Goal: Information Seeking & Learning: Learn about a topic

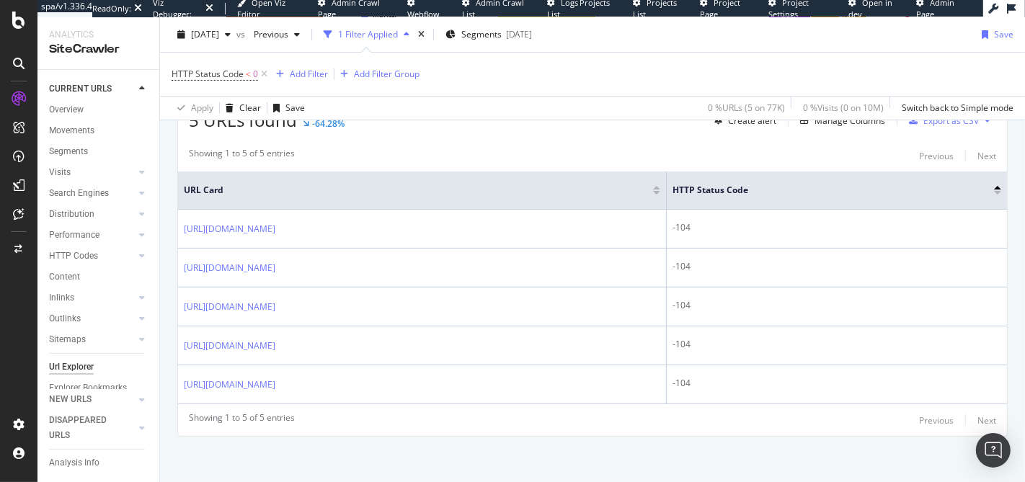
scroll to position [132, 0]
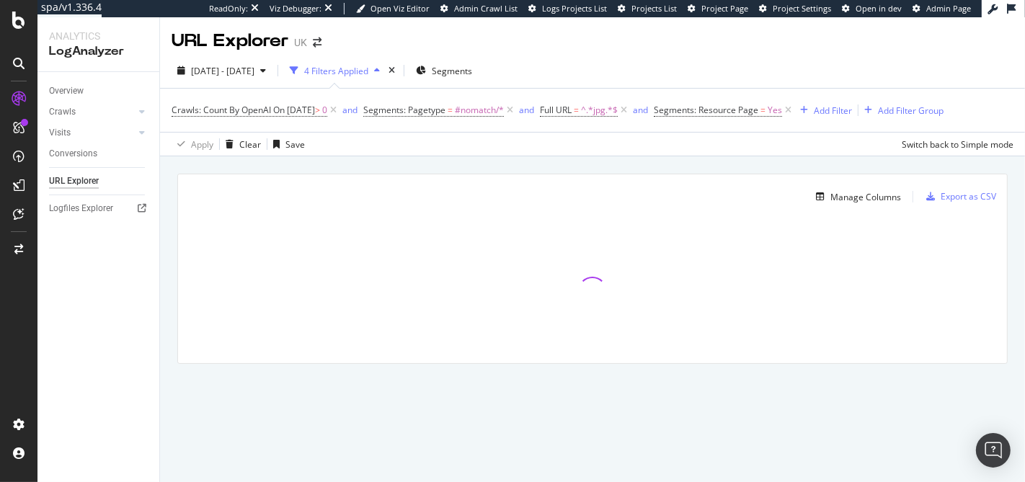
click at [579, 74] on div "[DATE] - [DATE] 4 Filters Applied Segments" at bounding box center [592, 73] width 865 height 29
click at [577, 74] on div "[DATE] - [DATE] 4 Filters Applied Segments" at bounding box center [592, 73] width 865 height 29
click at [576, 74] on div "[DATE] - [DATE] 4 Filters Applied Segments" at bounding box center [592, 73] width 865 height 29
click at [526, 74] on div "[DATE] - [DATE] 4 Filters Applied Segments" at bounding box center [592, 73] width 865 height 29
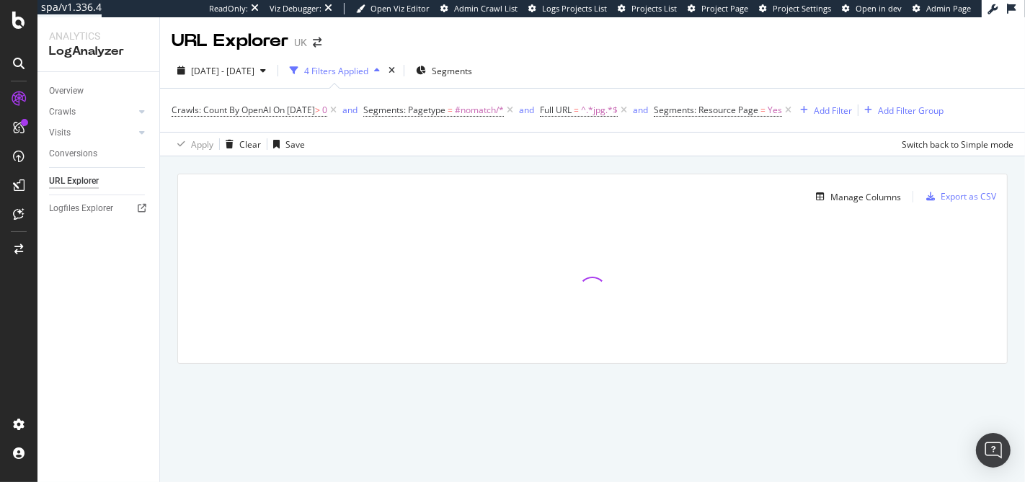
click at [526, 74] on div "[DATE] - [DATE] 4 Filters Applied Segments" at bounding box center [592, 73] width 865 height 29
click at [462, 71] on span "Segments" at bounding box center [452, 71] width 40 height 12
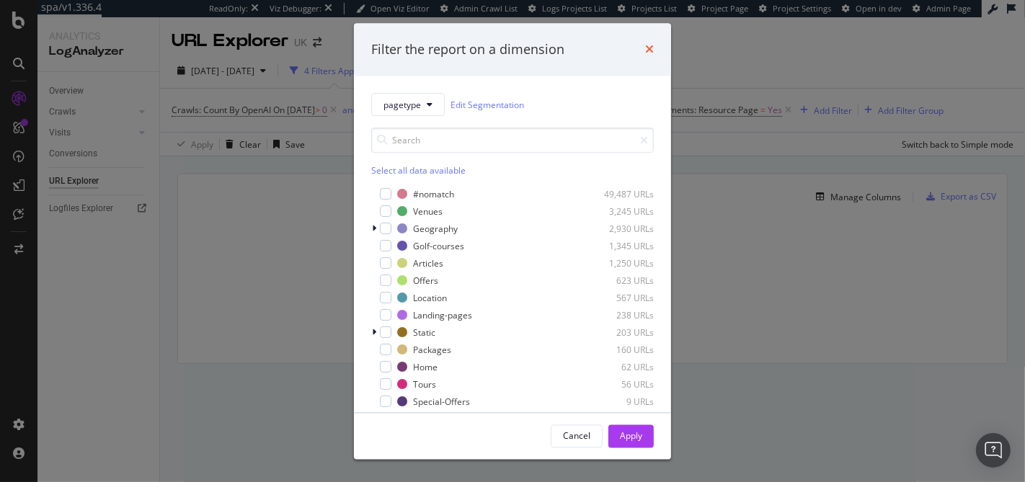
click at [653, 51] on icon "times" at bounding box center [649, 50] width 9 height 12
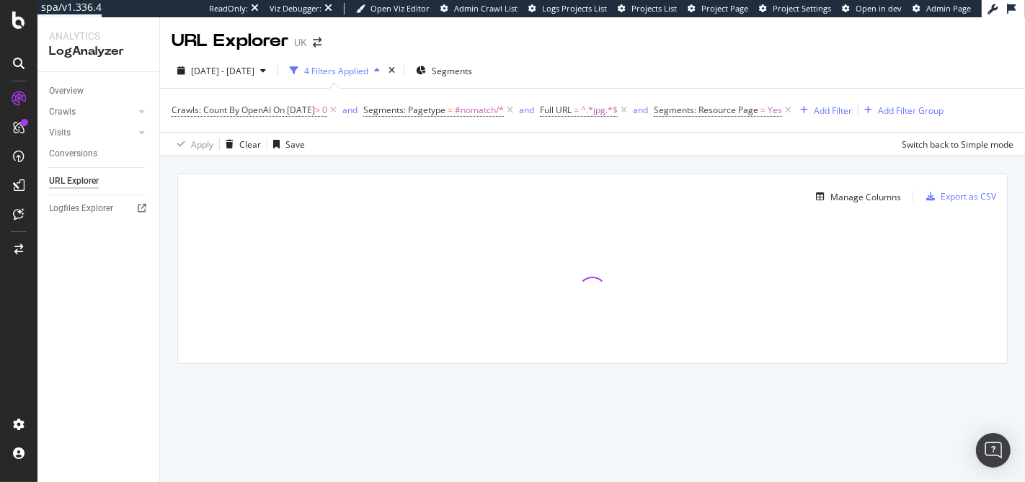
click at [614, 61] on div "[DATE] - [DATE] 4 Filters Applied Segments" at bounding box center [592, 73] width 865 height 29
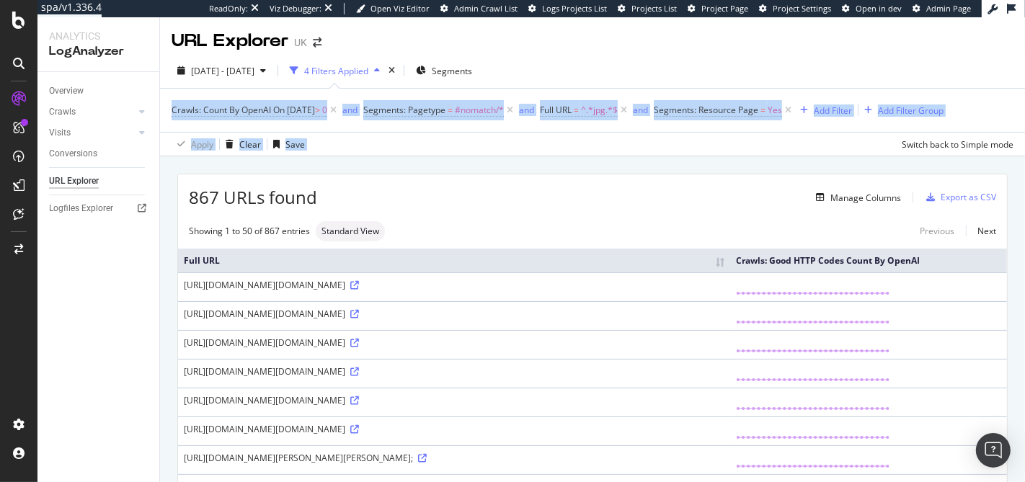
drag, startPoint x: 602, startPoint y: 143, endPoint x: 616, endPoint y: 82, distance: 62.1
click at [616, 82] on div "[DATE] - [DATE] 4 Filters Applied Segments Crawls: Count By OpenAI On [DATE] > …" at bounding box center [592, 104] width 865 height 103
click at [616, 82] on div "[DATE] - [DATE] 4 Filters Applied Segments" at bounding box center [592, 73] width 865 height 29
drag, startPoint x: 616, startPoint y: 82, endPoint x: 665, endPoint y: 152, distance: 85.4
click at [665, 152] on div "[DATE] - [DATE] 4 Filters Applied Segments Crawls: Count By OpenAI On [DATE] > …" at bounding box center [592, 104] width 865 height 103
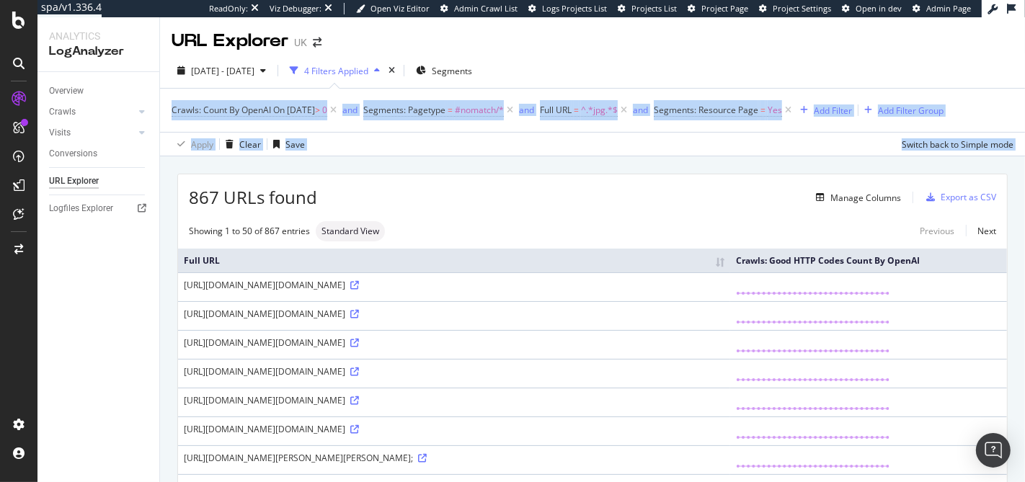
click at [665, 152] on div "Apply Clear Save Switch back to Simple mode" at bounding box center [592, 144] width 865 height 24
drag, startPoint x: 665, startPoint y: 152, endPoint x: 560, endPoint y: 79, distance: 127.8
click at [560, 79] on div "[DATE] - [DATE] 4 Filters Applied Segments Crawls: Count By OpenAI On [DATE] > …" at bounding box center [592, 104] width 865 height 103
click at [560, 79] on div "[DATE] - [DATE] 4 Filters Applied Segments" at bounding box center [592, 73] width 865 height 29
drag, startPoint x: 560, startPoint y: 79, endPoint x: 667, endPoint y: 124, distance: 116.7
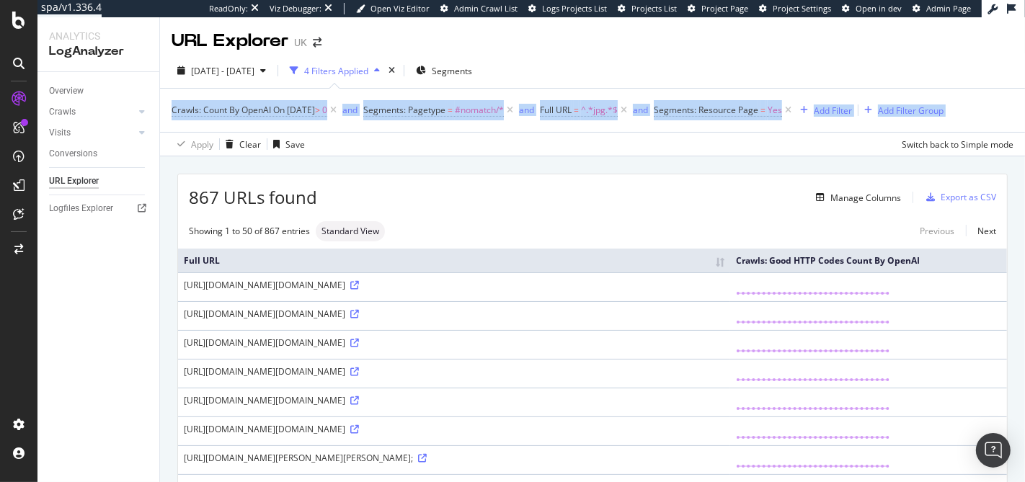
click at [667, 124] on div "[DATE] - [DATE] 4 Filters Applied Segments Crawls: Count By OpenAI On [DATE] > …" at bounding box center [592, 104] width 865 height 103
click at [667, 124] on div "Crawls: Count By OpenAI On [DATE] > 0 and Segments: Pagetype = #nomatch/* and F…" at bounding box center [593, 110] width 842 height 43
drag, startPoint x: 717, startPoint y: 135, endPoint x: 602, endPoint y: 73, distance: 131.0
click at [602, 73] on div "[DATE] - [DATE] 4 Filters Applied Segments Crawls: Count By OpenAI On [DATE] > …" at bounding box center [592, 104] width 865 height 103
click at [602, 73] on div "[DATE] - [DATE] 4 Filters Applied Segments" at bounding box center [592, 73] width 865 height 29
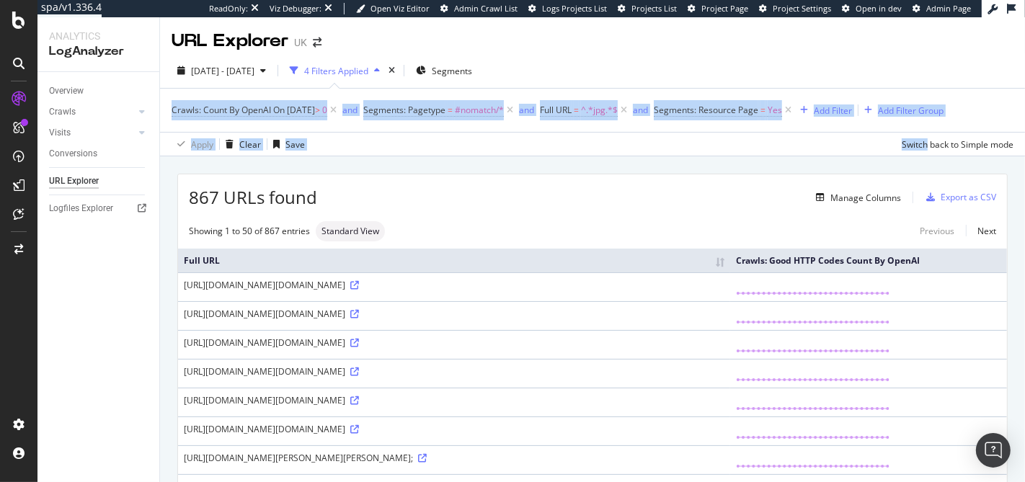
drag, startPoint x: 602, startPoint y: 73, endPoint x: 741, endPoint y: 149, distance: 157.8
click at [741, 149] on div "[DATE] - [DATE] 4 Filters Applied Segments Crawls: Count By OpenAI On [DATE] > …" at bounding box center [592, 104] width 865 height 103
click at [741, 149] on div "Apply Clear Save Switch back to Simple mode" at bounding box center [592, 144] width 865 height 24
drag, startPoint x: 737, startPoint y: 140, endPoint x: 601, endPoint y: 71, distance: 152.5
click at [601, 71] on div "[DATE] - [DATE] 4 Filters Applied Segments Crawls: Count By OpenAI On [DATE] > …" at bounding box center [592, 104] width 865 height 103
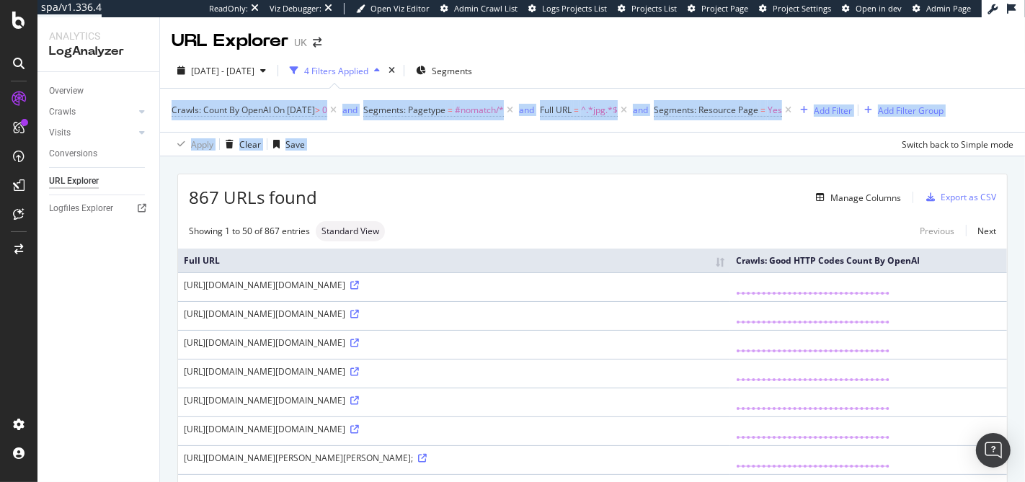
click at [601, 71] on div "[DATE] - [DATE] 4 Filters Applied Segments" at bounding box center [592, 73] width 865 height 29
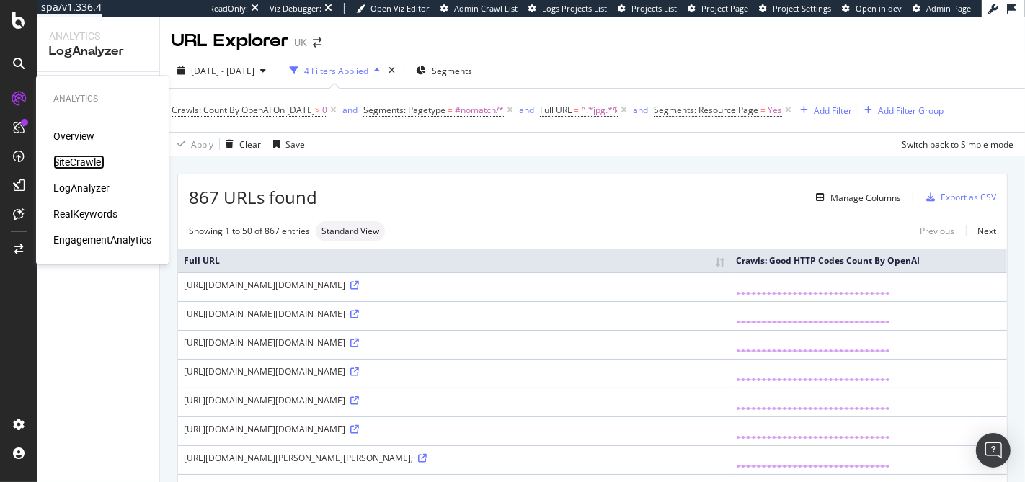
click at [94, 165] on div "SiteCrawler" at bounding box center [78, 162] width 51 height 14
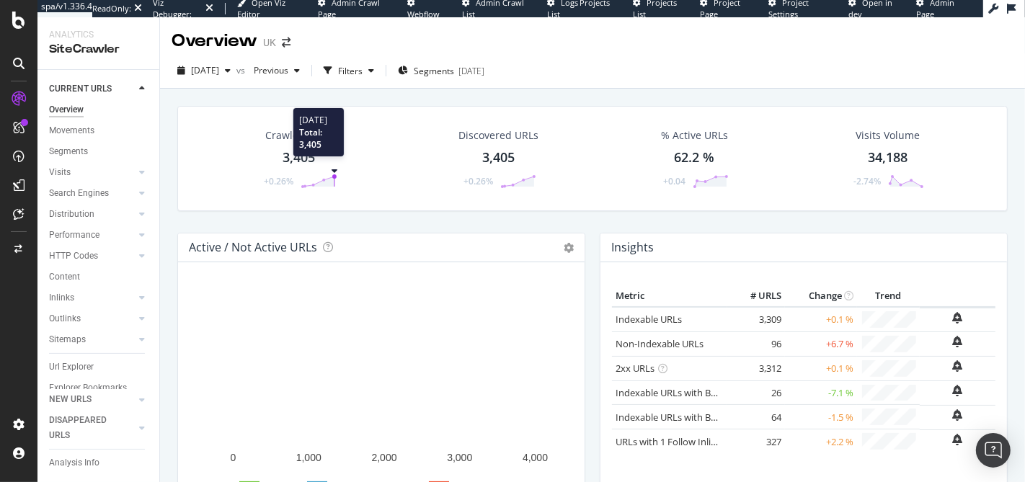
click at [332, 177] on circle at bounding box center [334, 177] width 4 height 4
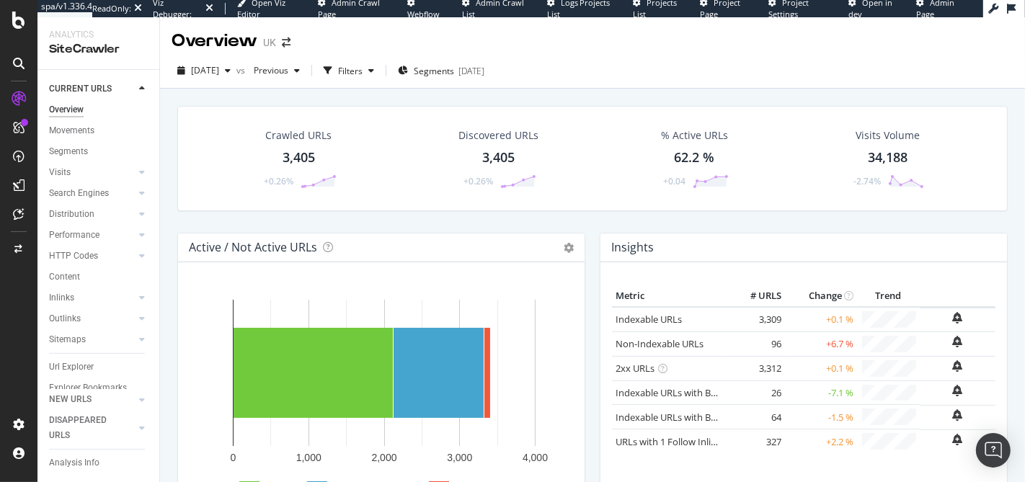
click at [319, 128] on div "Crawled URLs" at bounding box center [298, 135] width 66 height 14
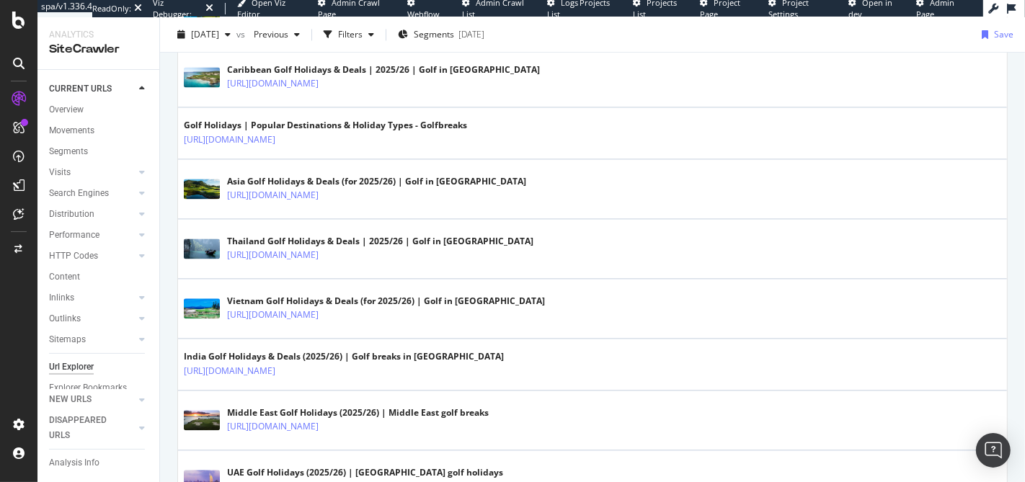
scroll to position [2957, 0]
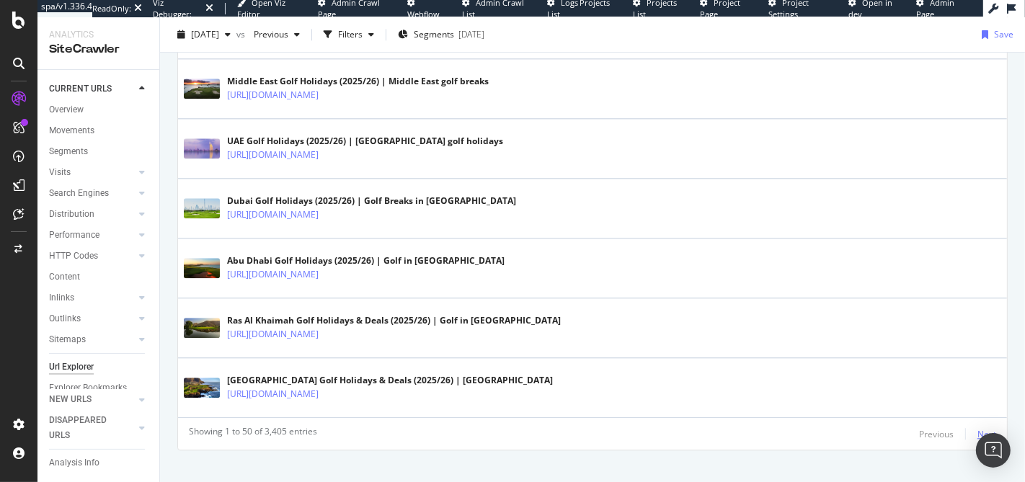
click at [981, 428] on div "Next" at bounding box center [987, 434] width 19 height 12
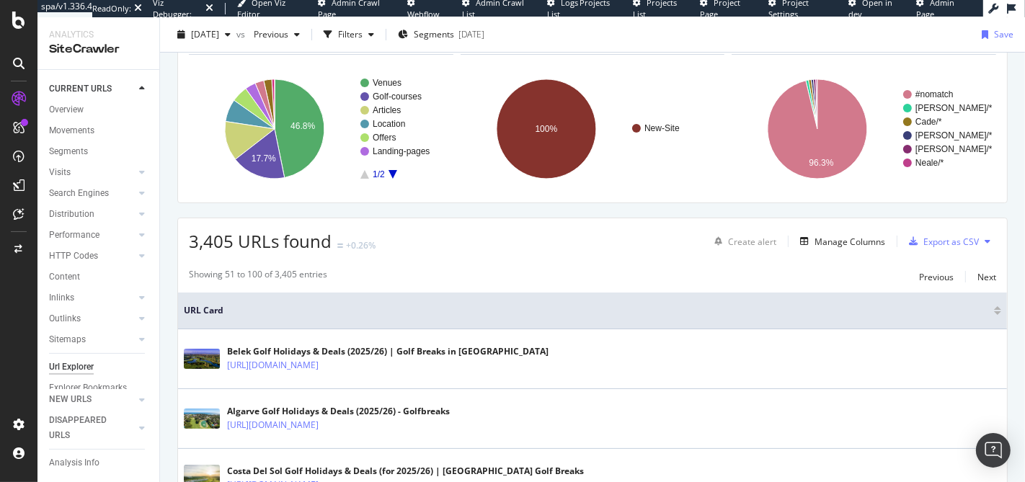
scroll to position [2758, 0]
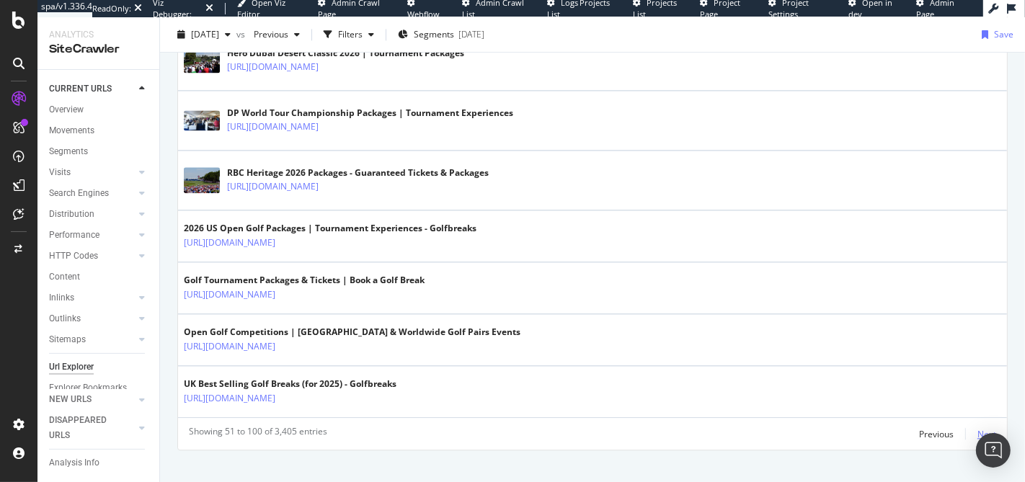
click at [978, 428] on div "Next" at bounding box center [987, 434] width 19 height 12
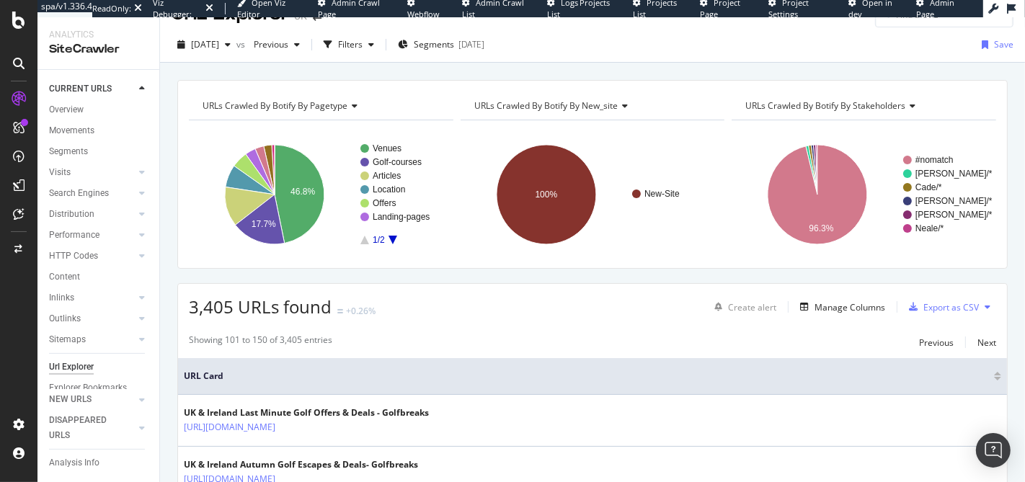
scroll to position [0, 0]
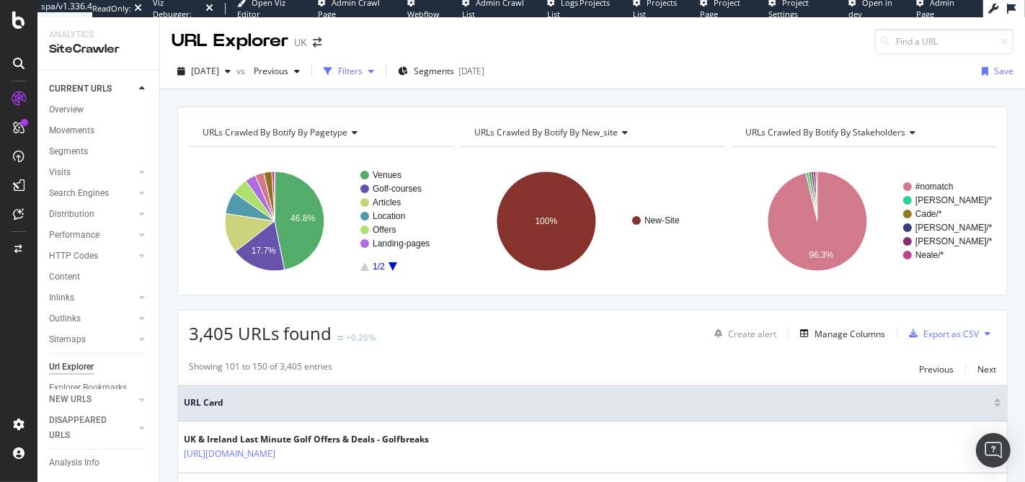
click at [380, 67] on div "button" at bounding box center [371, 71] width 17 height 9
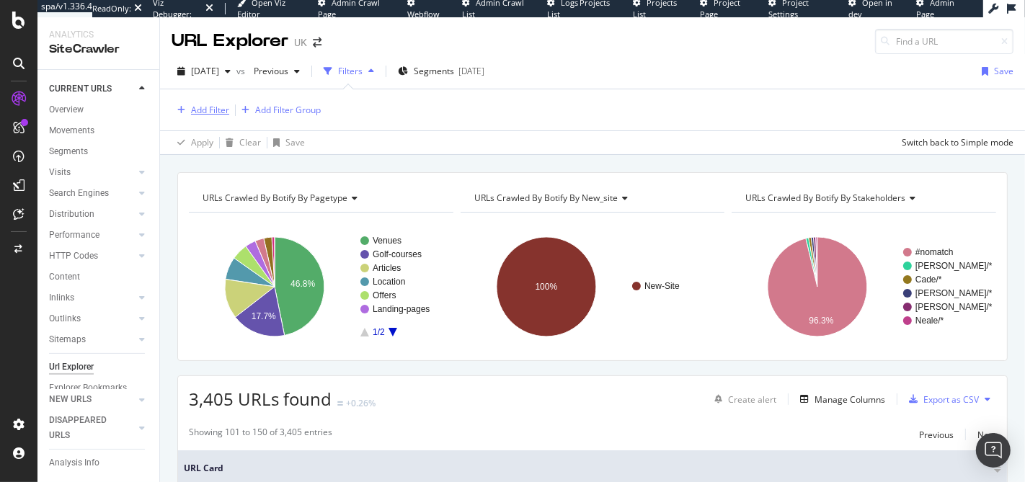
click at [216, 115] on div "Add Filter" at bounding box center [201, 110] width 58 height 16
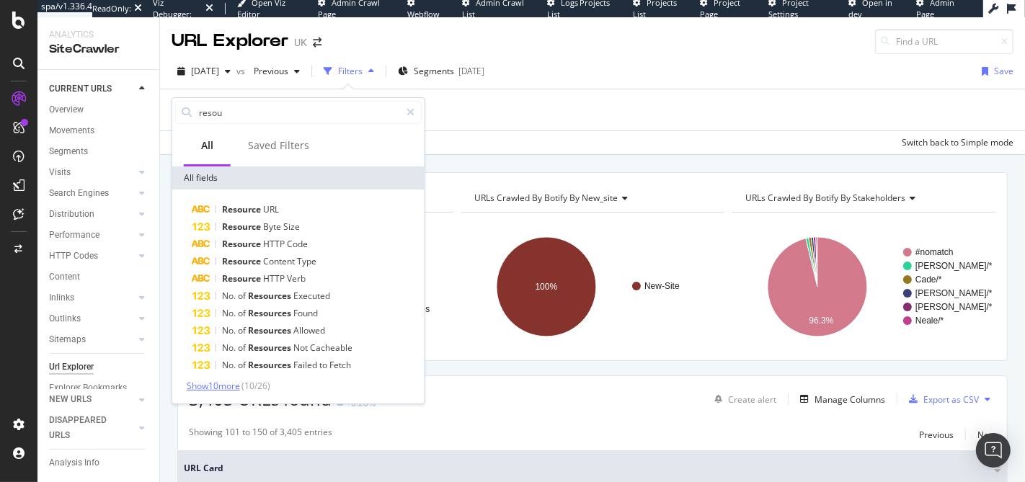
type input "resou"
click at [221, 389] on span "Show 10 more" at bounding box center [213, 386] width 53 height 12
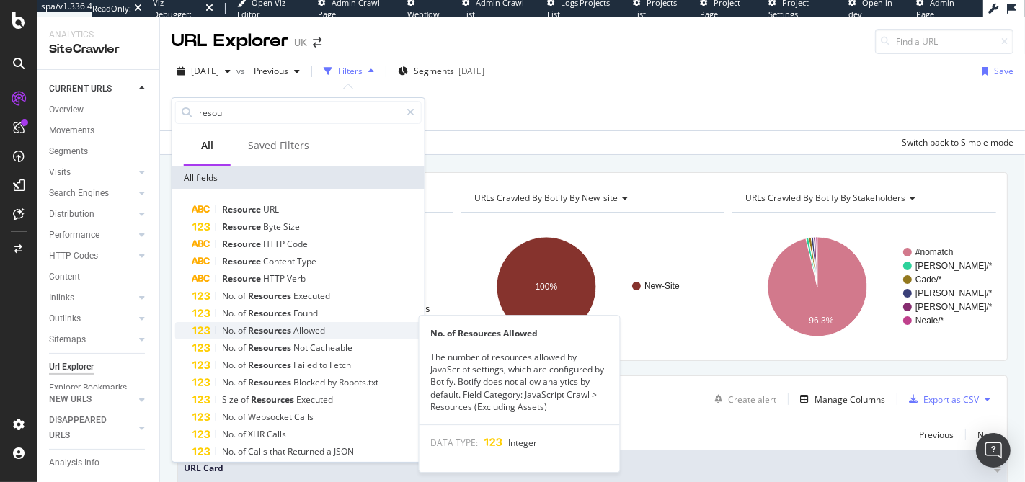
scroll to position [113, 0]
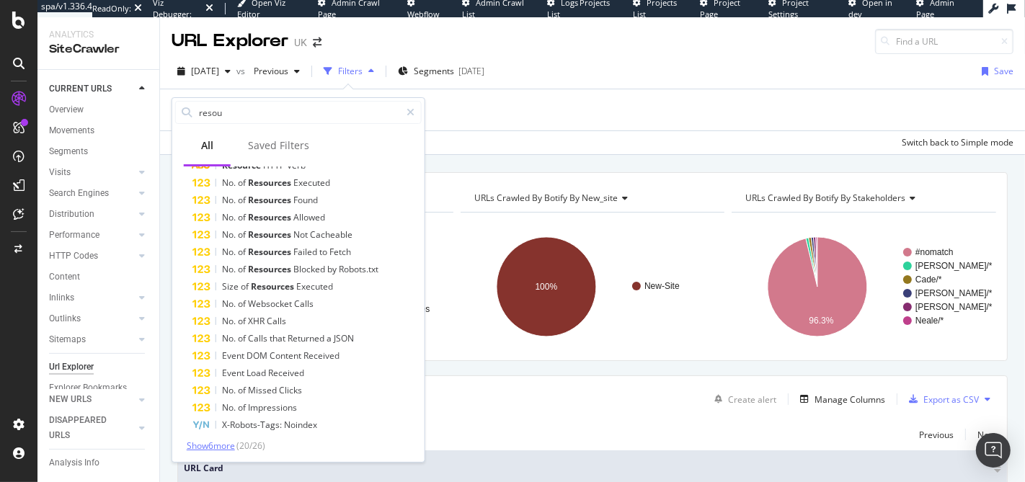
click at [203, 447] on span "Show 6 more" at bounding box center [211, 446] width 48 height 12
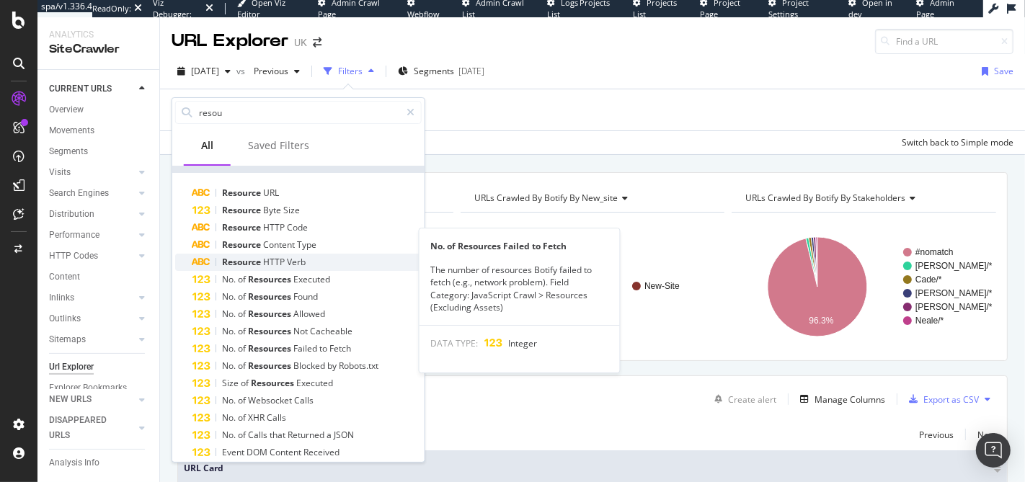
scroll to position [0, 0]
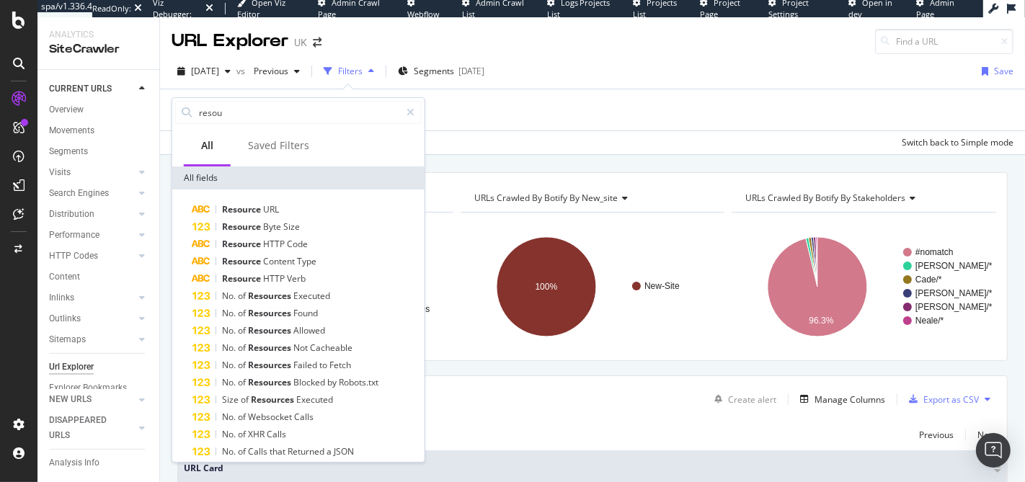
click at [542, 89] on div "Add Filter Add Filter Group Apply Clear Save Switch back to Simple mode" at bounding box center [592, 122] width 865 height 66
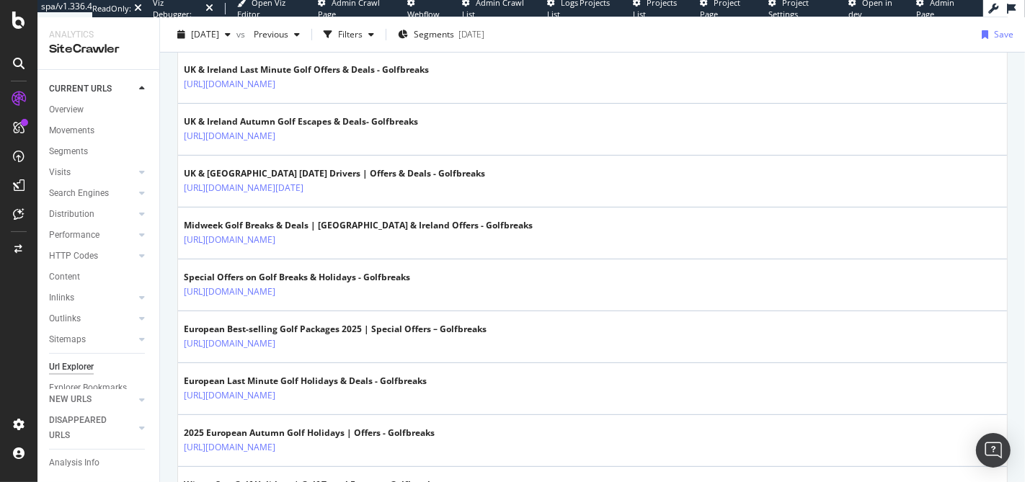
scroll to position [226, 0]
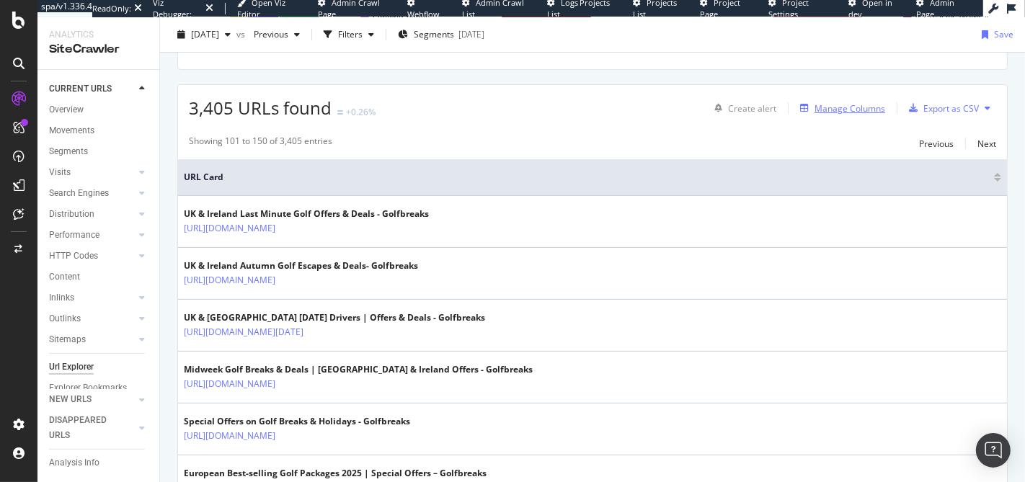
click at [826, 112] on div "Manage Columns" at bounding box center [840, 108] width 91 height 16
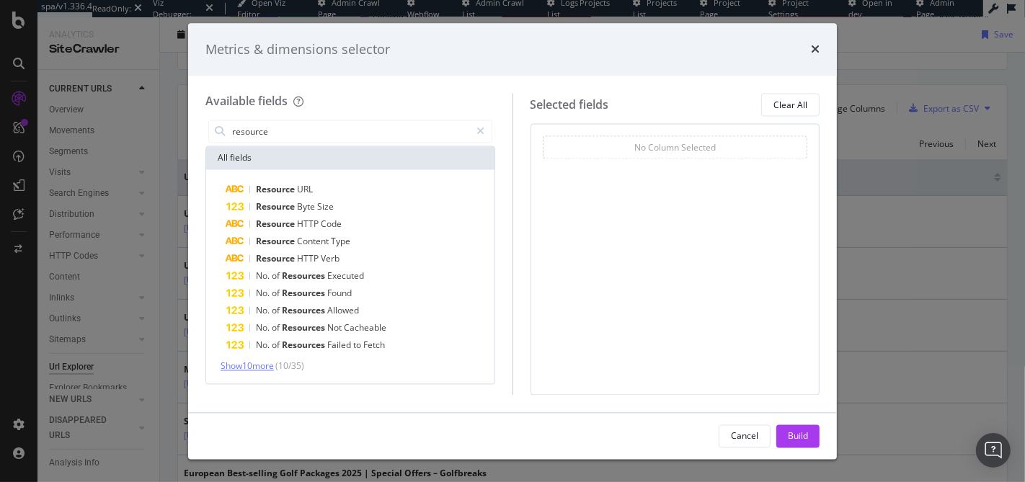
type input "resource"
click at [244, 369] on span "Show 10 more" at bounding box center [247, 367] width 53 height 12
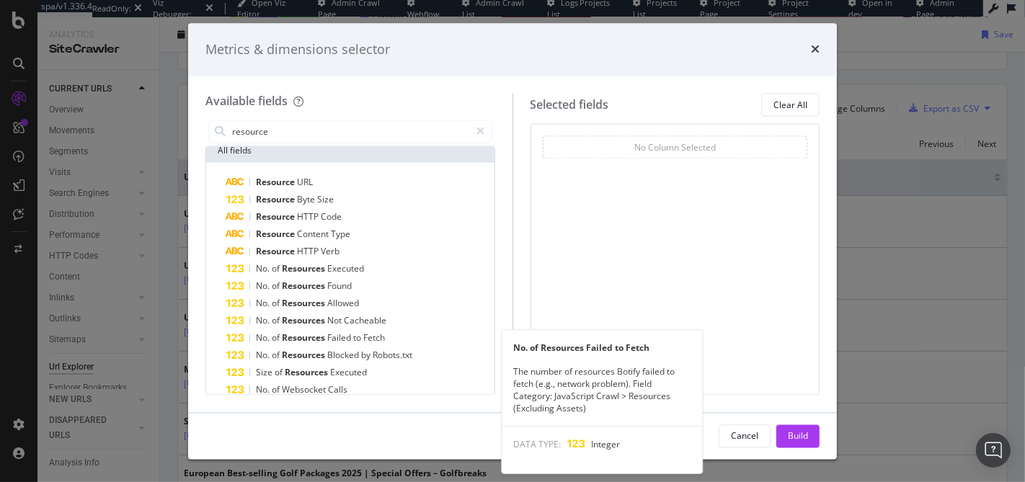
scroll to position [0, 0]
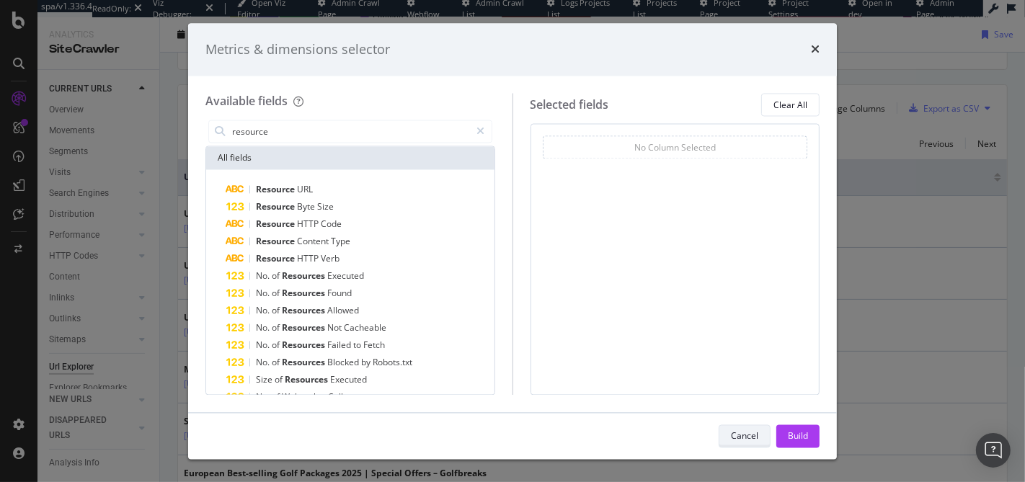
click at [740, 441] on div "Cancel" at bounding box center [744, 436] width 27 height 12
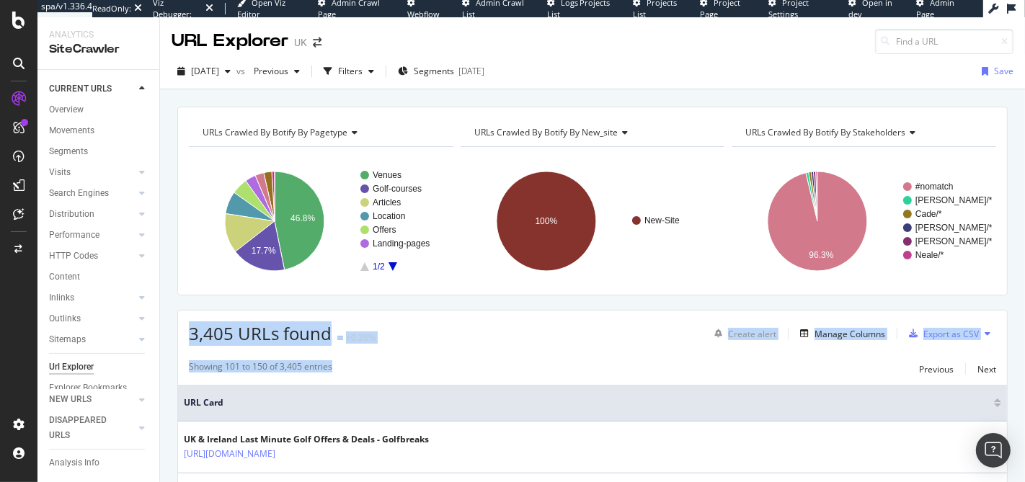
drag, startPoint x: 449, startPoint y: 372, endPoint x: 172, endPoint y: 321, distance: 281.6
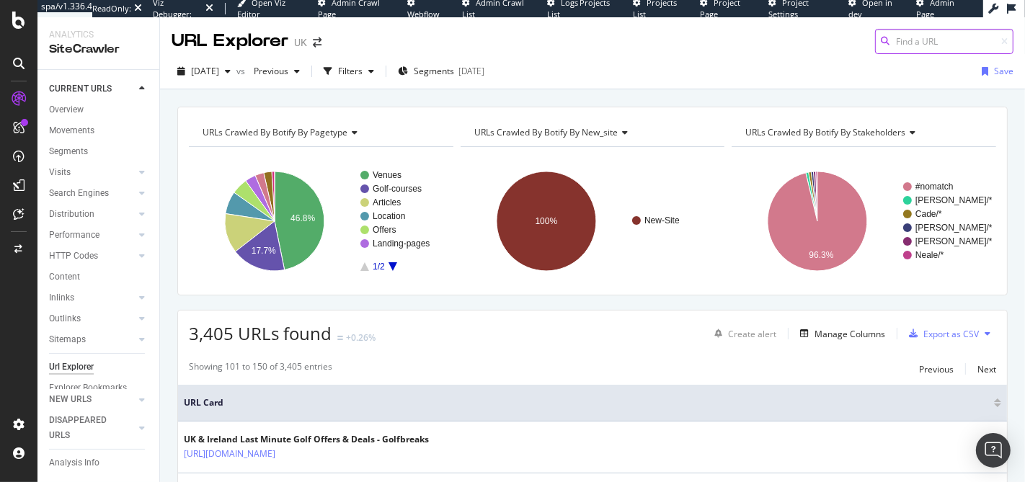
click at [899, 43] on input at bounding box center [944, 41] width 138 height 25
type input ".jpg"
drag, startPoint x: 843, startPoint y: 35, endPoint x: 873, endPoint y: 35, distance: 29.6
click at [843, 35] on div "URL Explorer UK .jpg" at bounding box center [592, 35] width 865 height 37
click at [941, 35] on input ".jpg" at bounding box center [944, 41] width 138 height 25
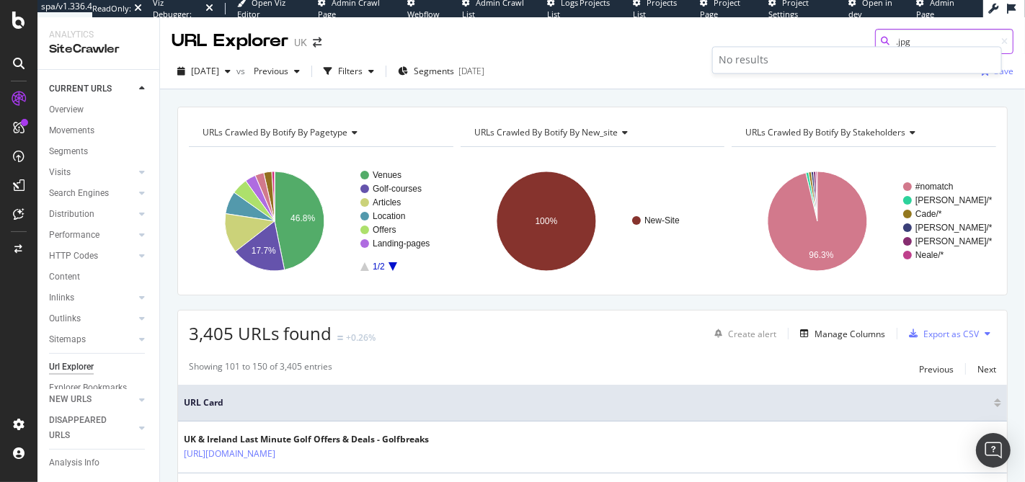
click at [941, 35] on input ".jpg" at bounding box center [944, 41] width 138 height 25
click at [700, 60] on div "[DATE] vs Previous Filters Segments [DATE] Save" at bounding box center [592, 74] width 865 height 29
click at [919, 50] on input at bounding box center [944, 41] width 138 height 25
type input "jpg"
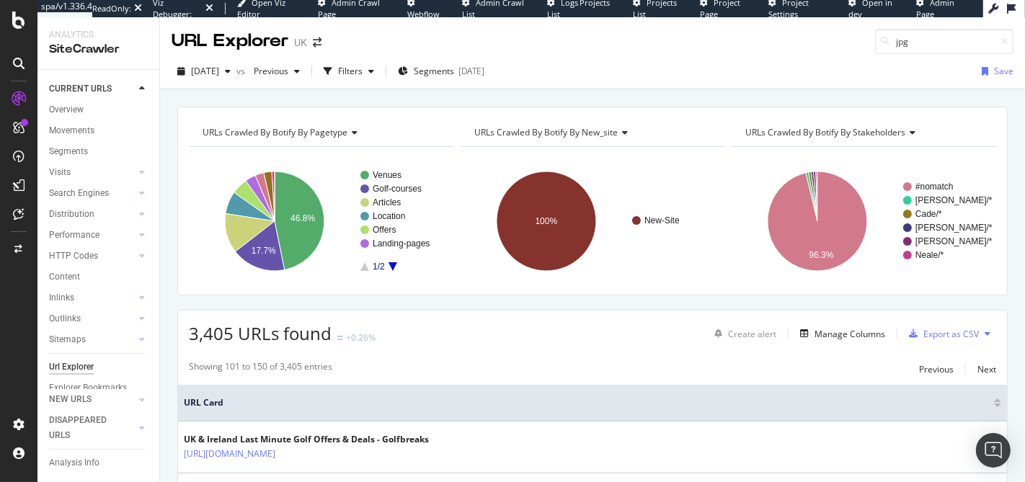
click at [671, 62] on div "[DATE] vs Previous Filters Segments [DATE] Save" at bounding box center [592, 74] width 865 height 29
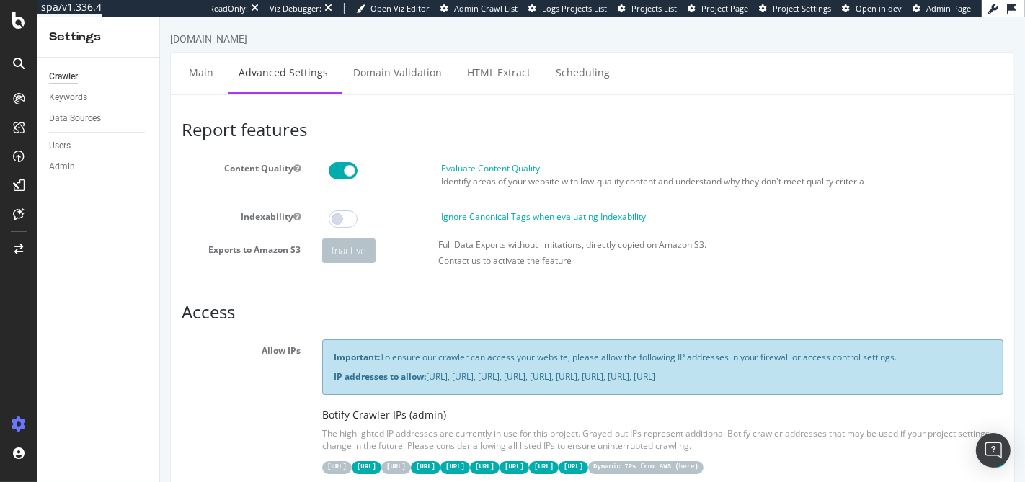
scroll to position [1039, 0]
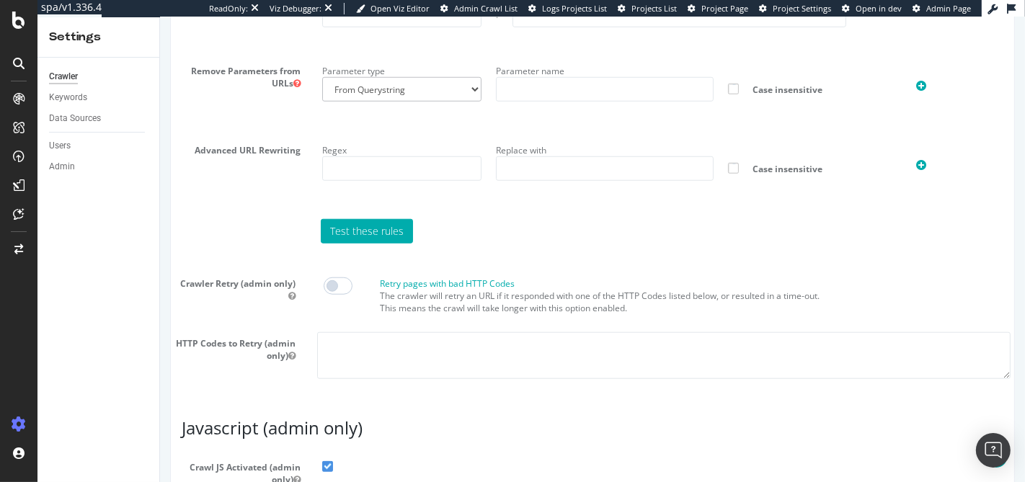
click at [831, 283] on section "Virtual Robots.txt Follow rules Respect no-follow rules Follow canonicals Follo…" at bounding box center [592, 72] width 822 height 635
